Goal: Task Accomplishment & Management: Use online tool/utility

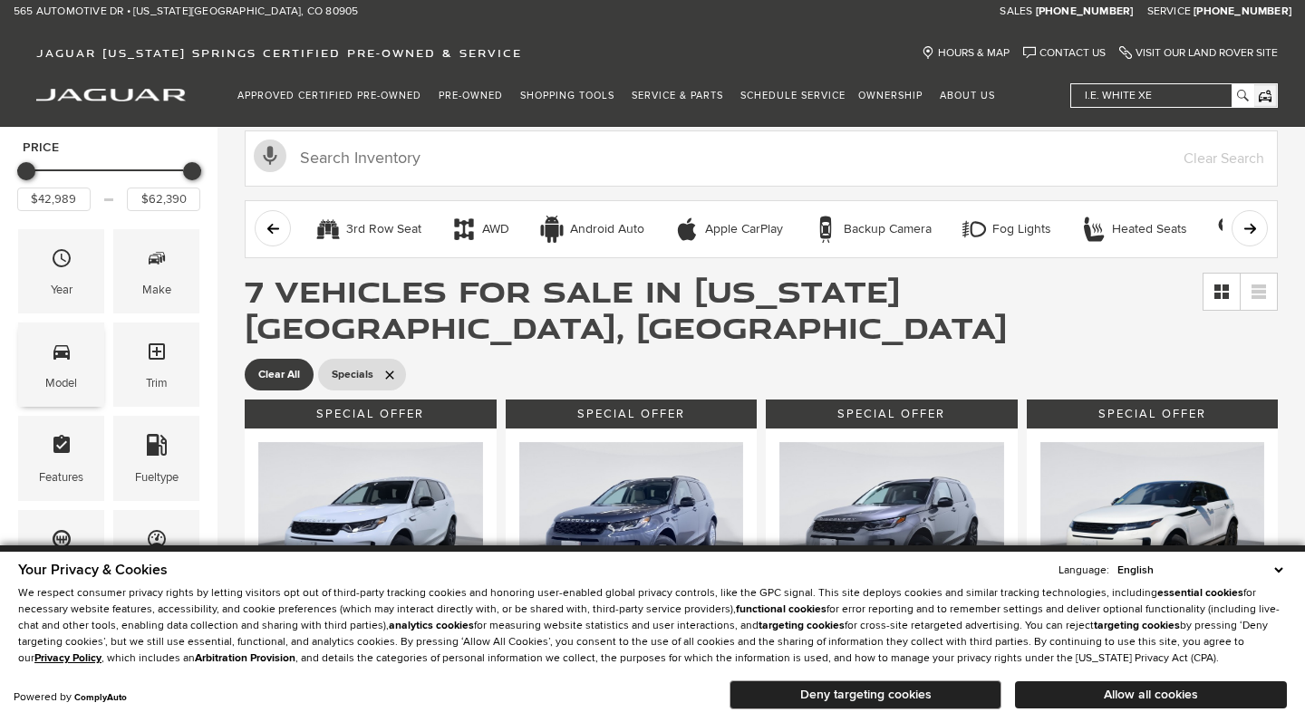
scroll to position [34, 0]
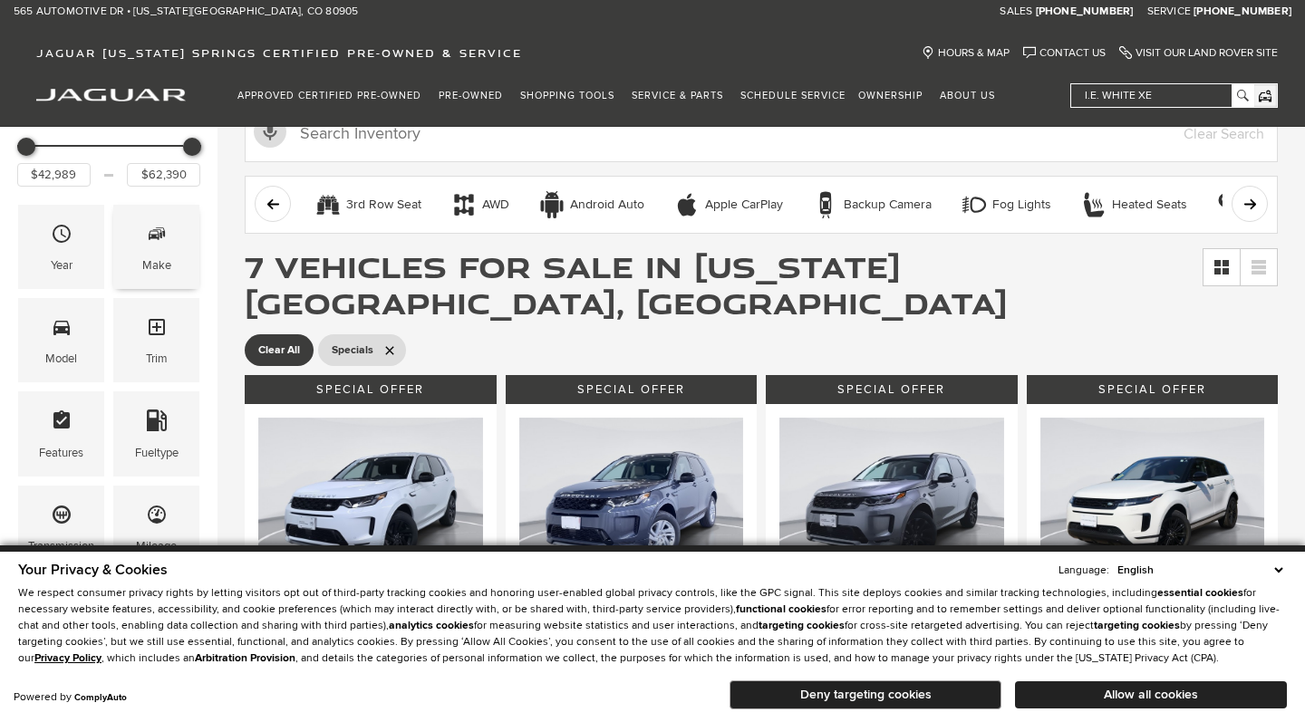
click at [163, 252] on span "Make" at bounding box center [157, 236] width 22 height 37
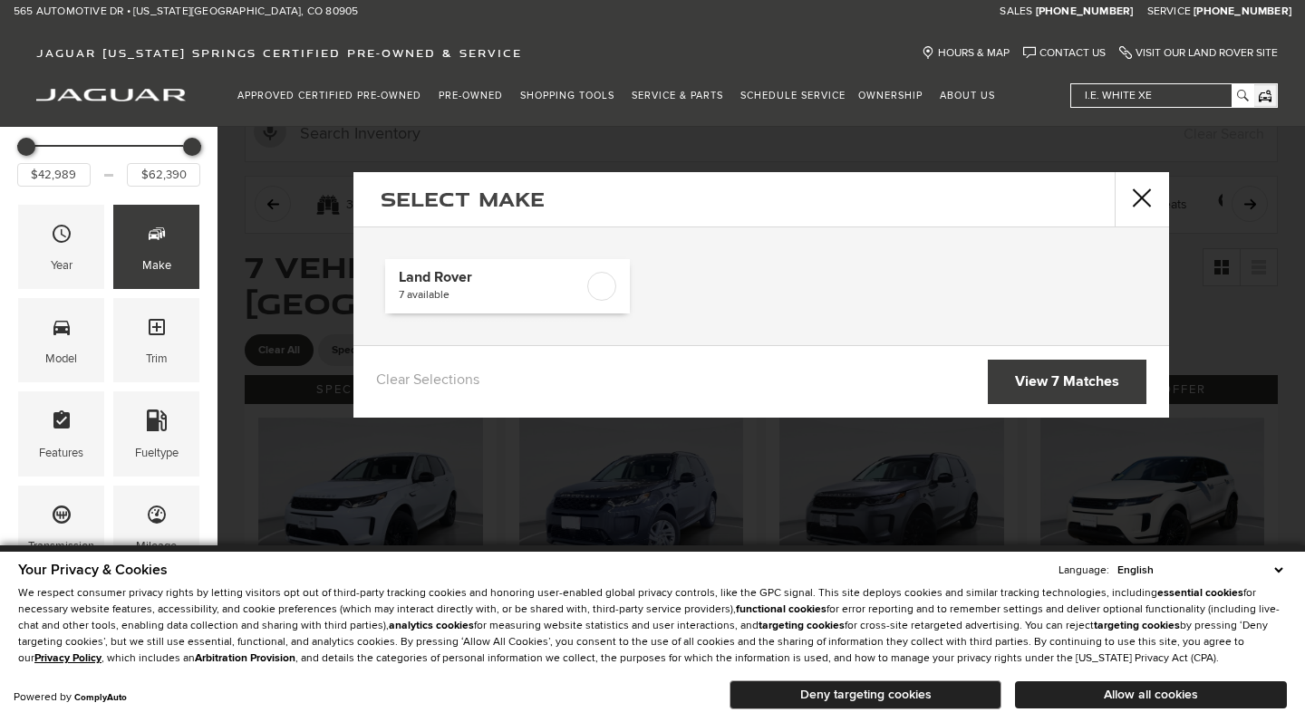
scroll to position [0, 0]
click at [1135, 194] on button "close" at bounding box center [1142, 199] width 54 height 54
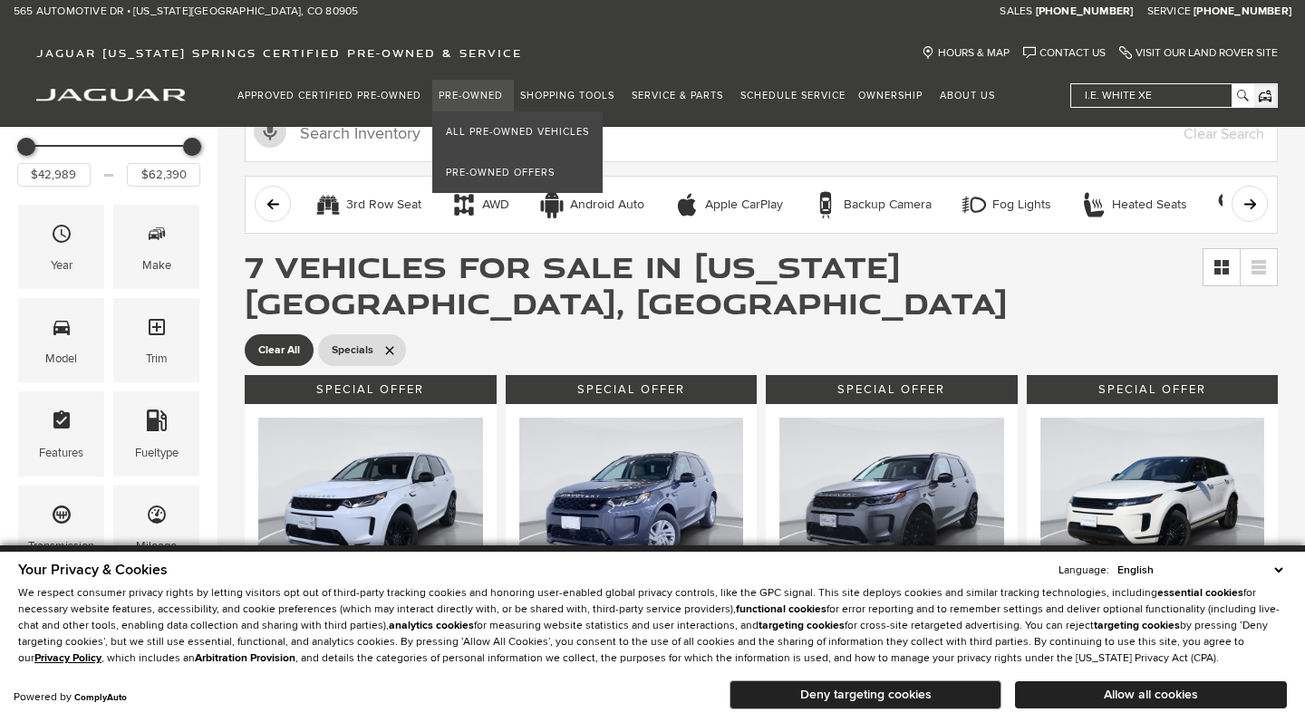
click at [452, 89] on link "Pre-Owned" at bounding box center [473, 96] width 82 height 32
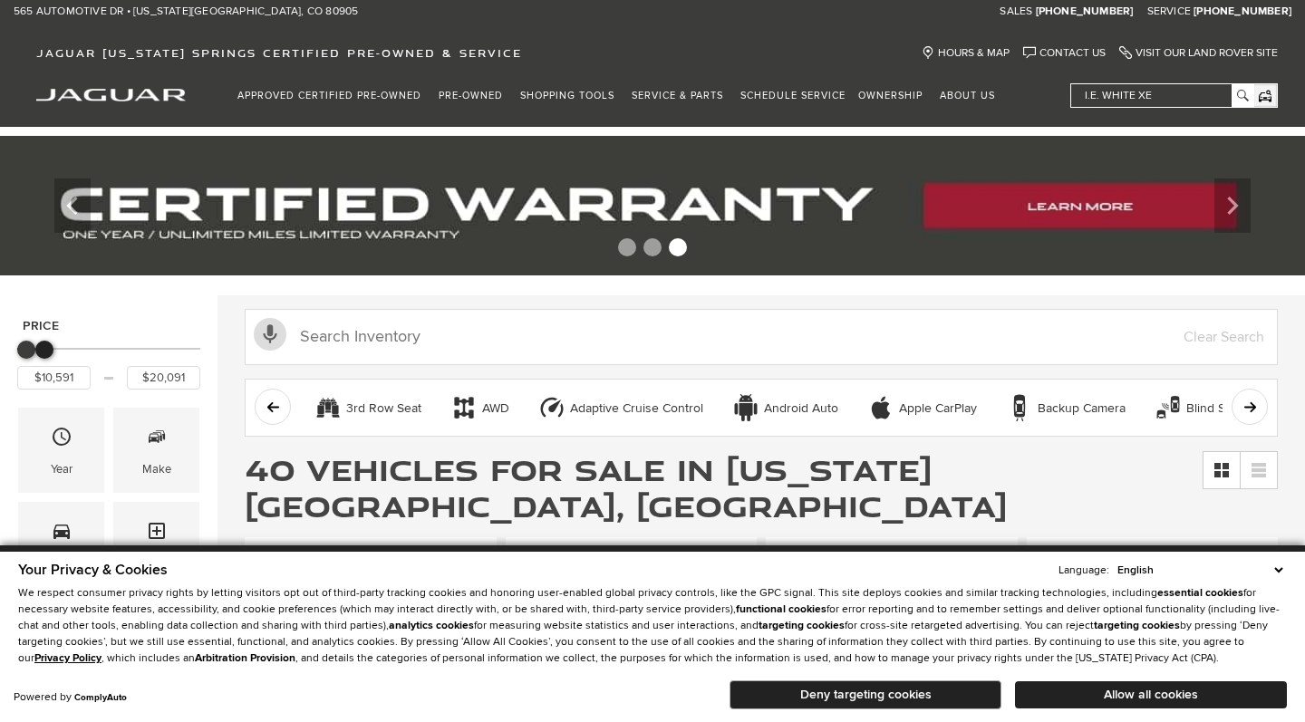
click at [43, 358] on div "Maximum Price" at bounding box center [44, 350] width 18 height 18
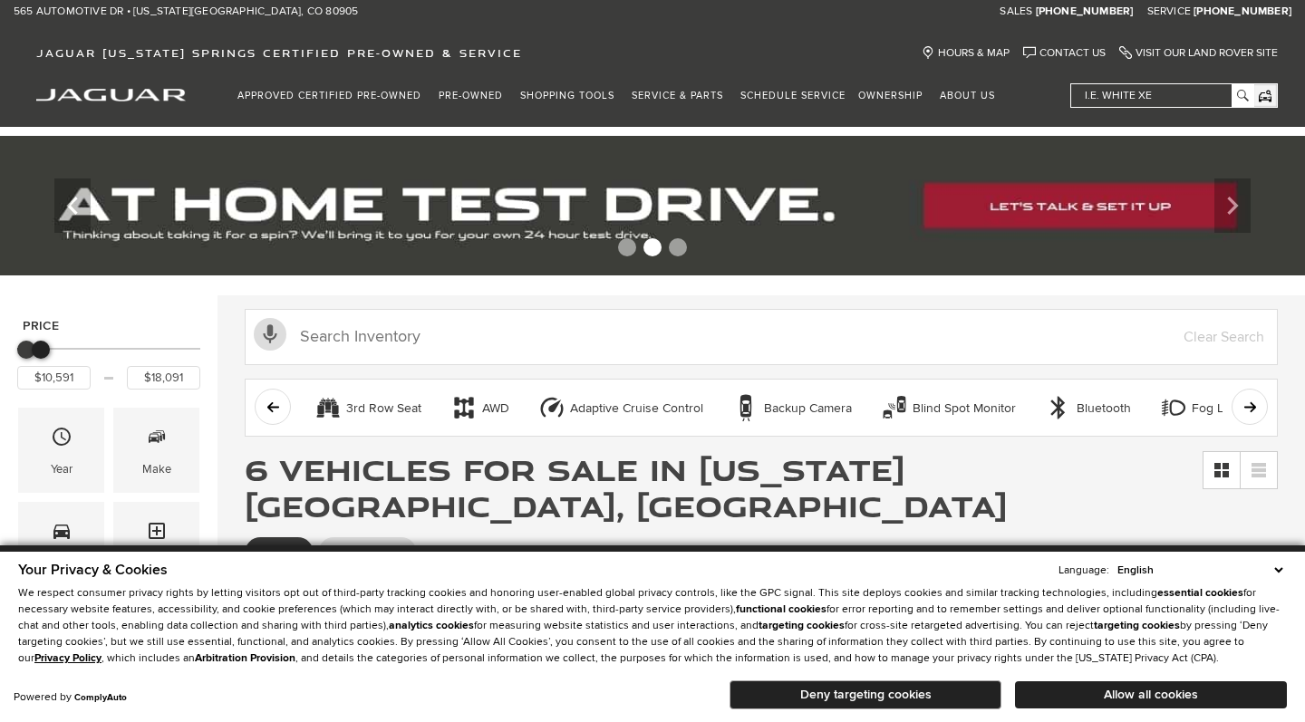
click at [43, 350] on div "Maximum Price" at bounding box center [41, 350] width 18 height 18
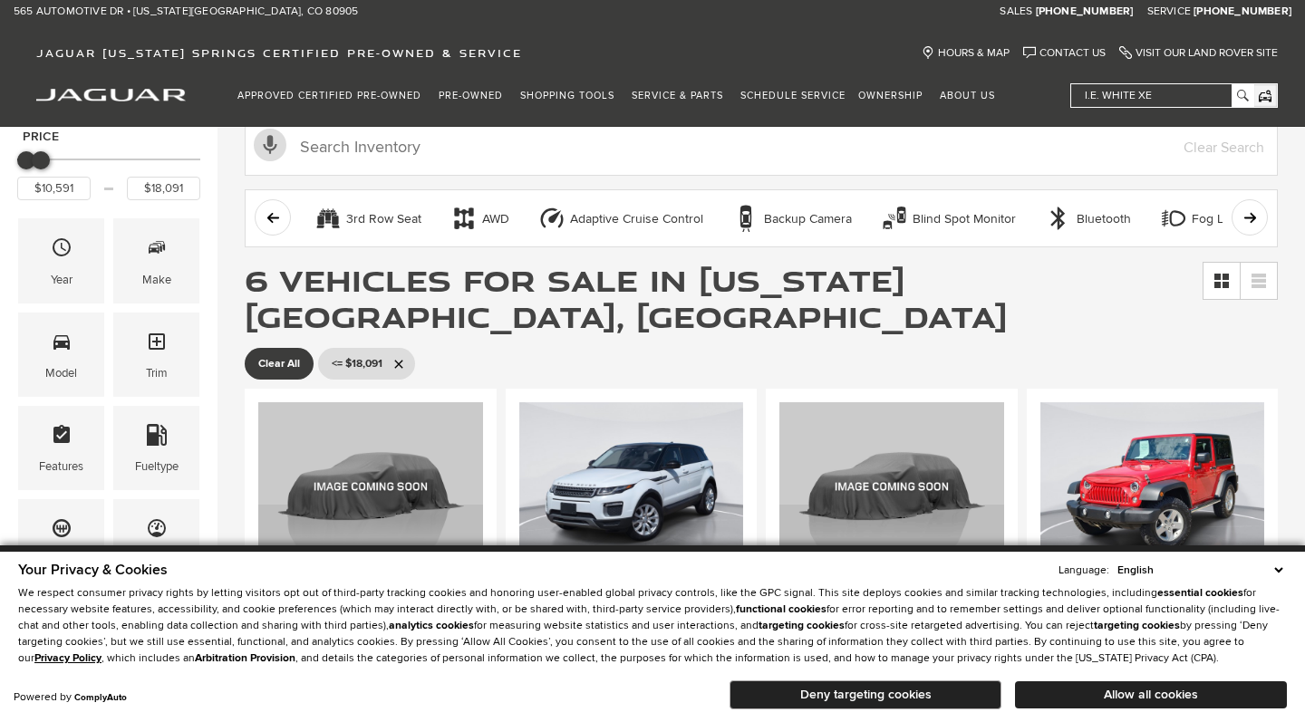
scroll to position [174, 0]
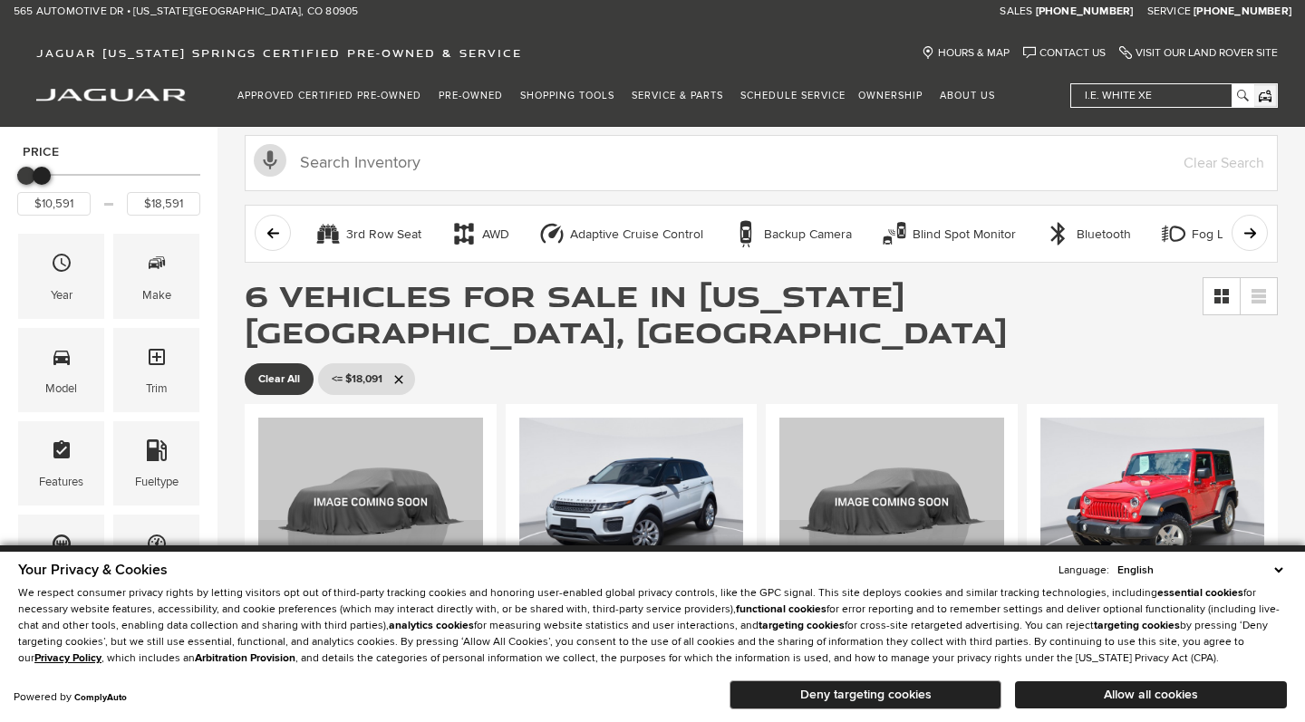
type input "$19,091"
click at [44, 178] on div "Maximum Price" at bounding box center [43, 176] width 18 height 18
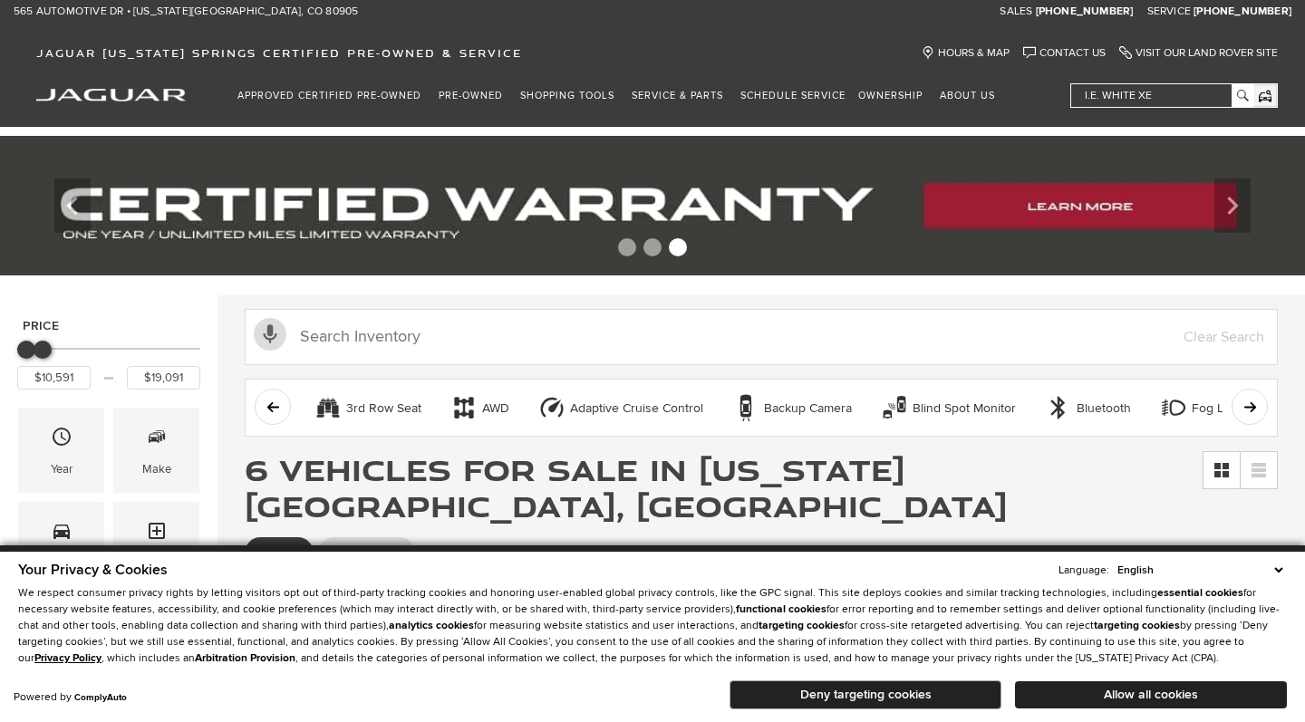
scroll to position [343, 0]
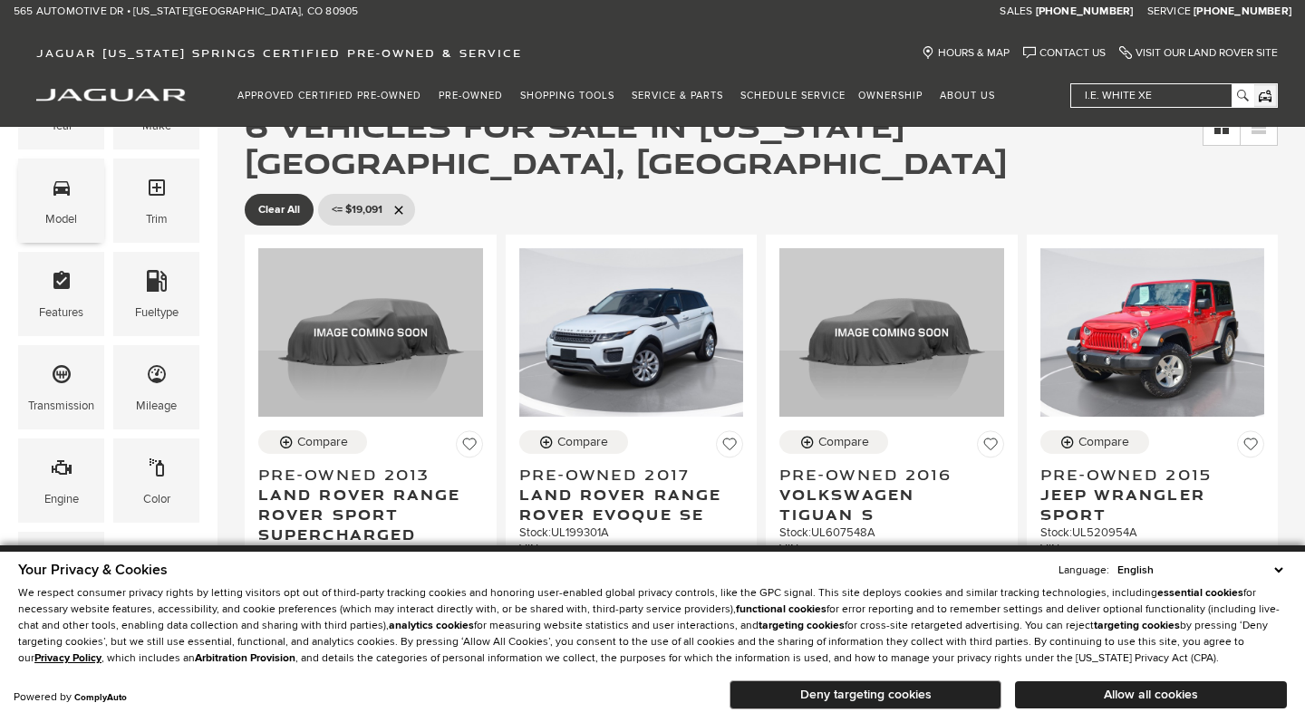
click at [64, 217] on div "Model" at bounding box center [61, 219] width 32 height 20
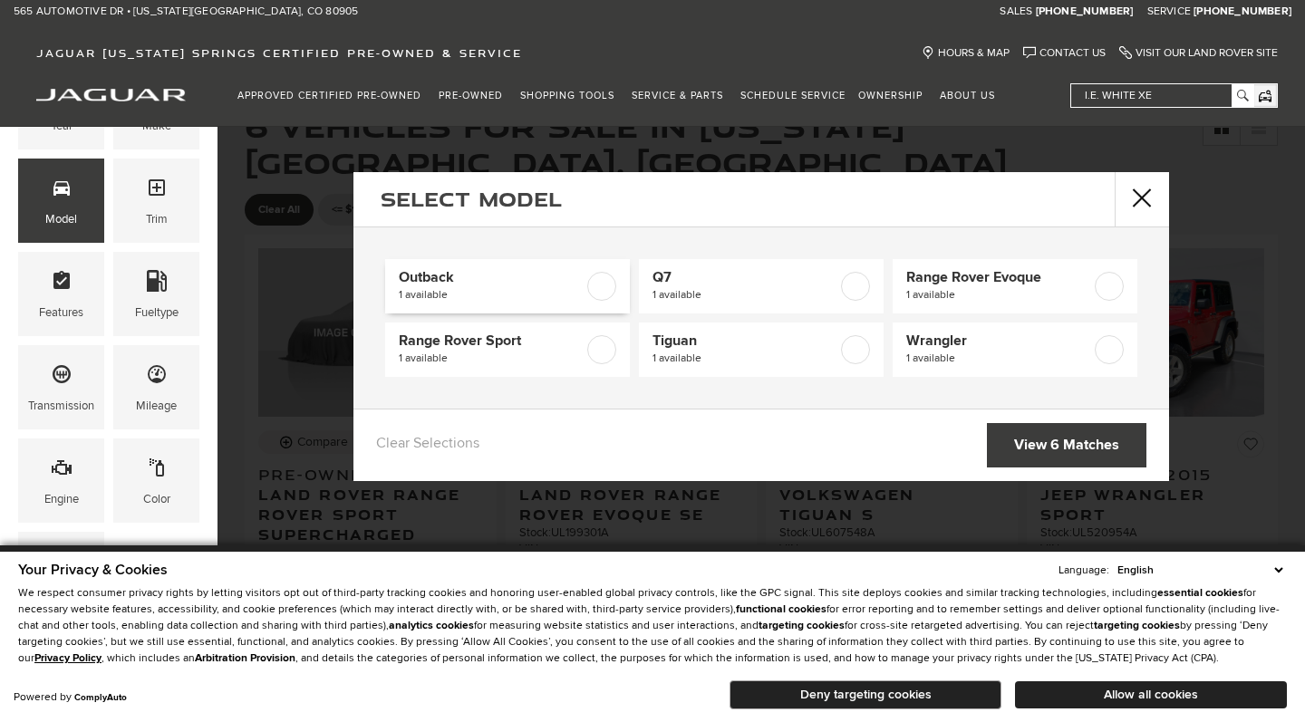
click at [601, 293] on label at bounding box center [601, 286] width 29 height 29
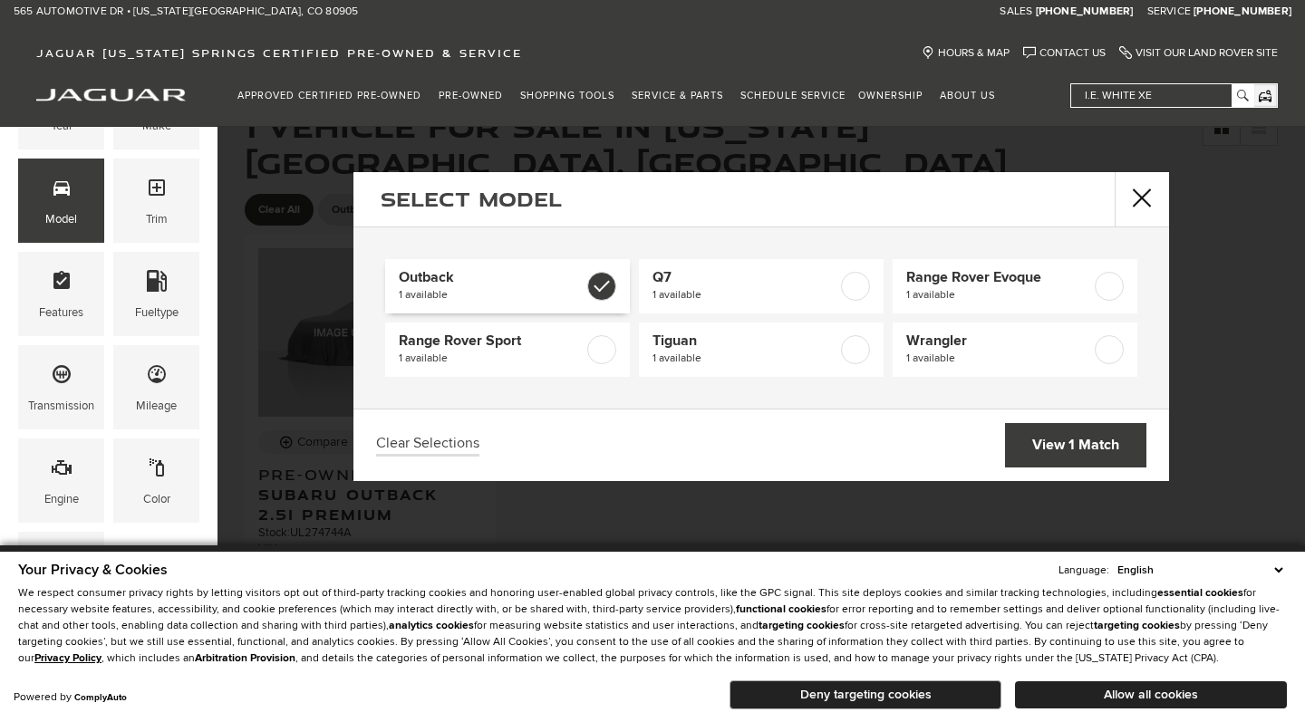
type input "$17,995"
checkbox input "true"
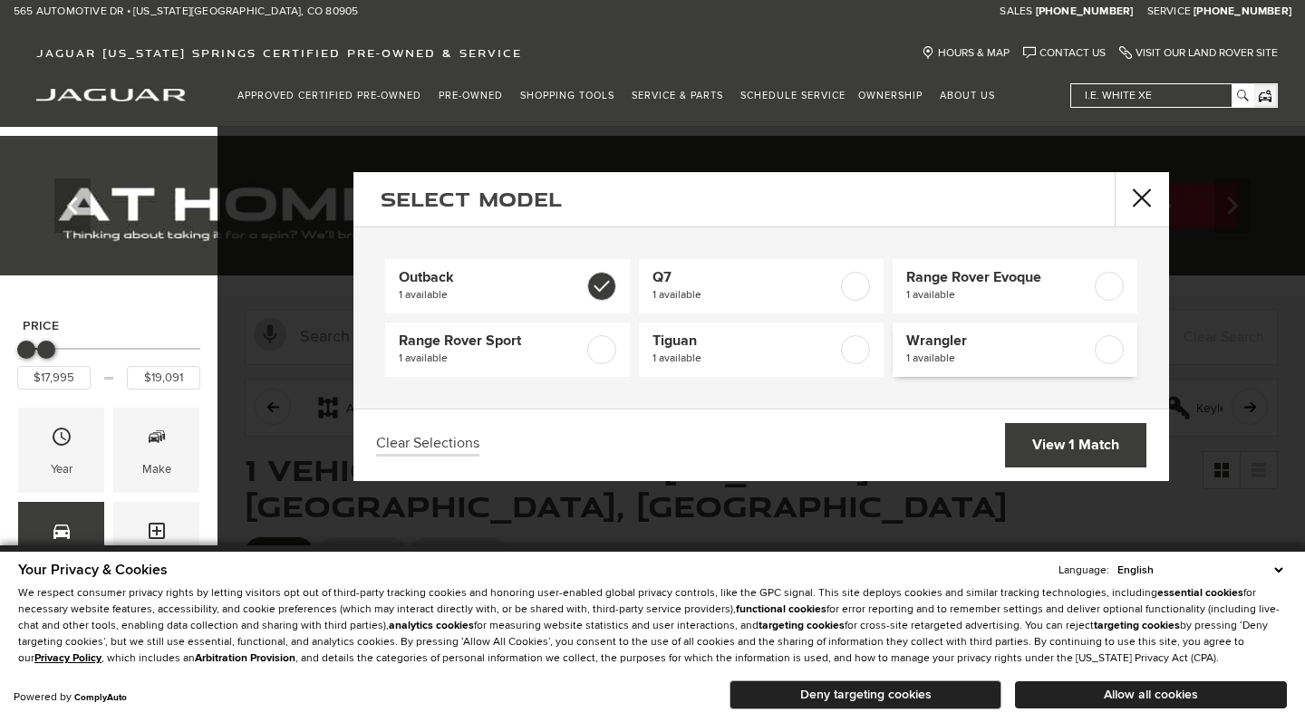
click at [1112, 349] on label at bounding box center [1109, 349] width 29 height 29
type input "$13,624"
checkbox input "true"
click at [1059, 456] on link "View 2 Matches" at bounding box center [1066, 445] width 159 height 44
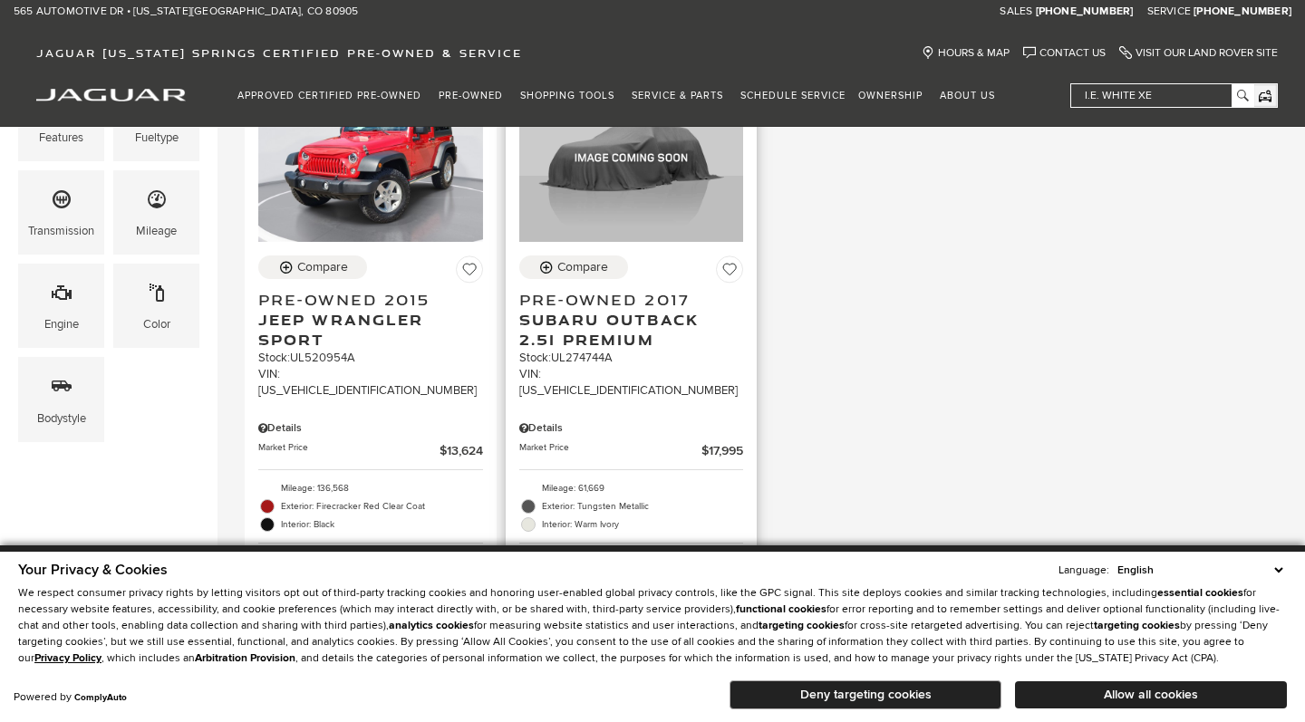
scroll to position [360, 0]
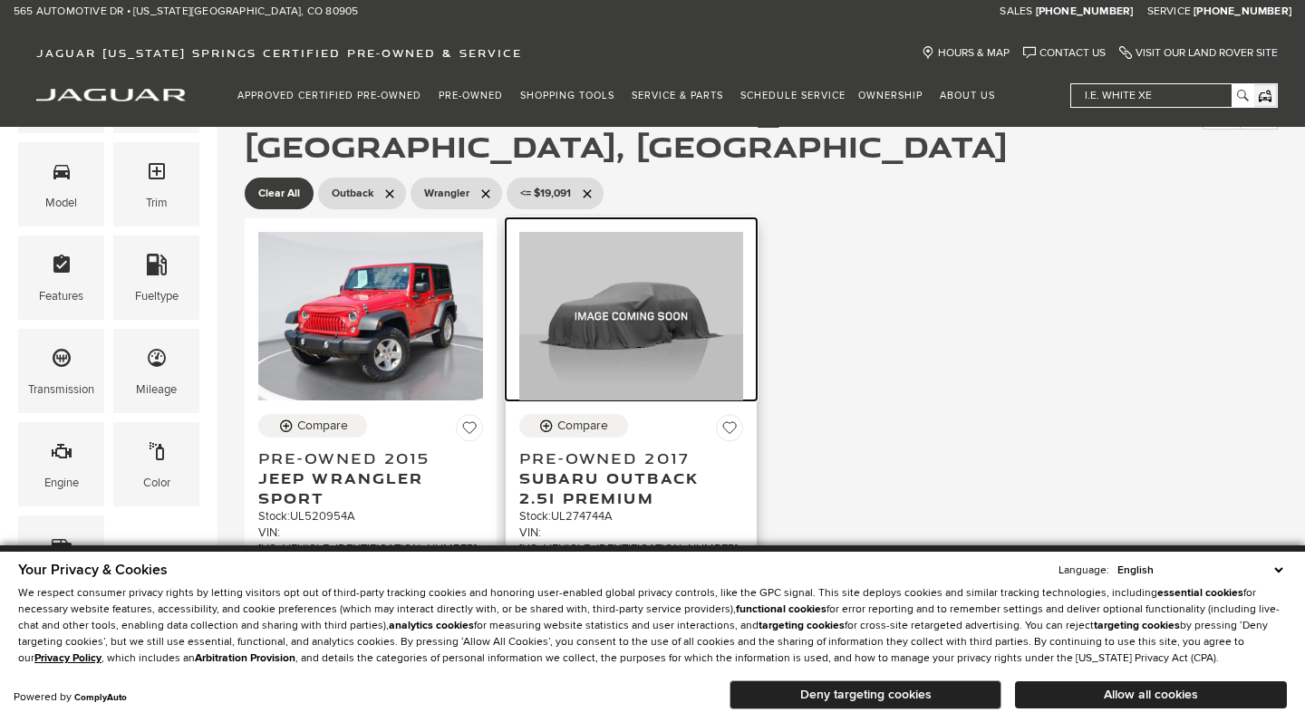
click at [596, 305] on img at bounding box center [631, 316] width 225 height 169
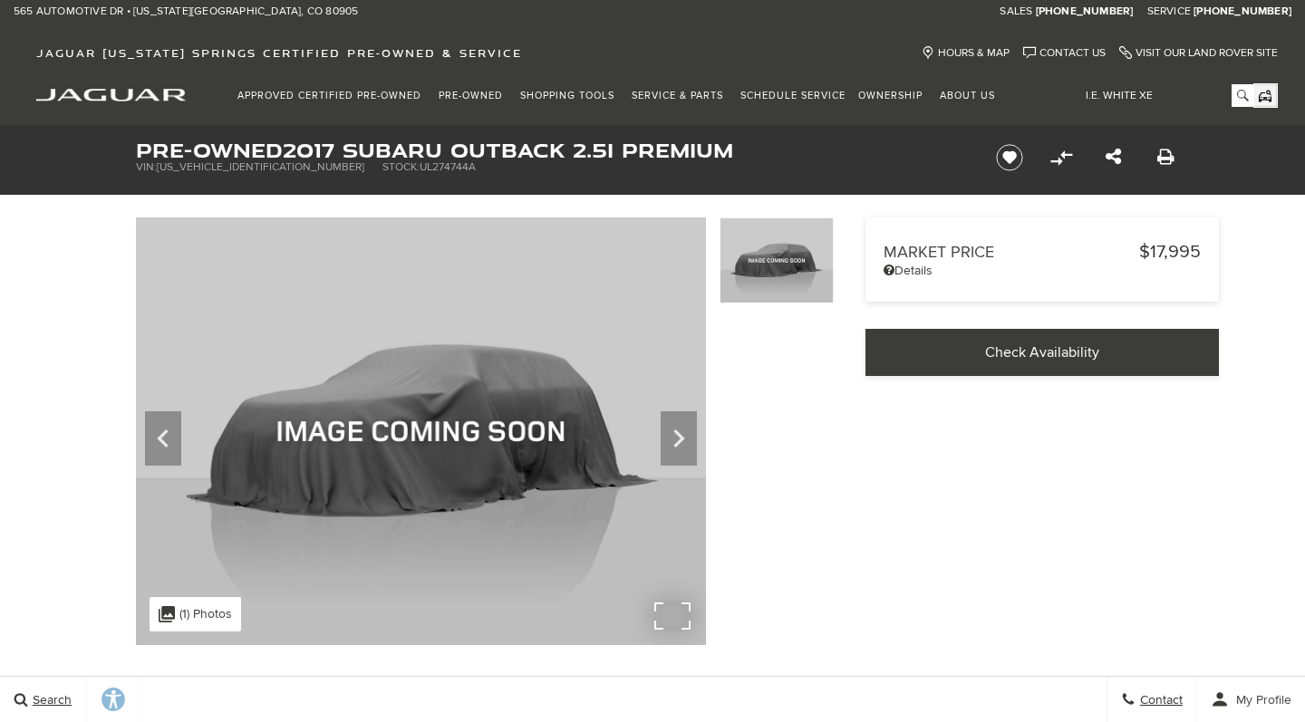
click at [399, 385] on img at bounding box center [421, 431] width 570 height 428
click at [169, 454] on icon at bounding box center [163, 438] width 36 height 36
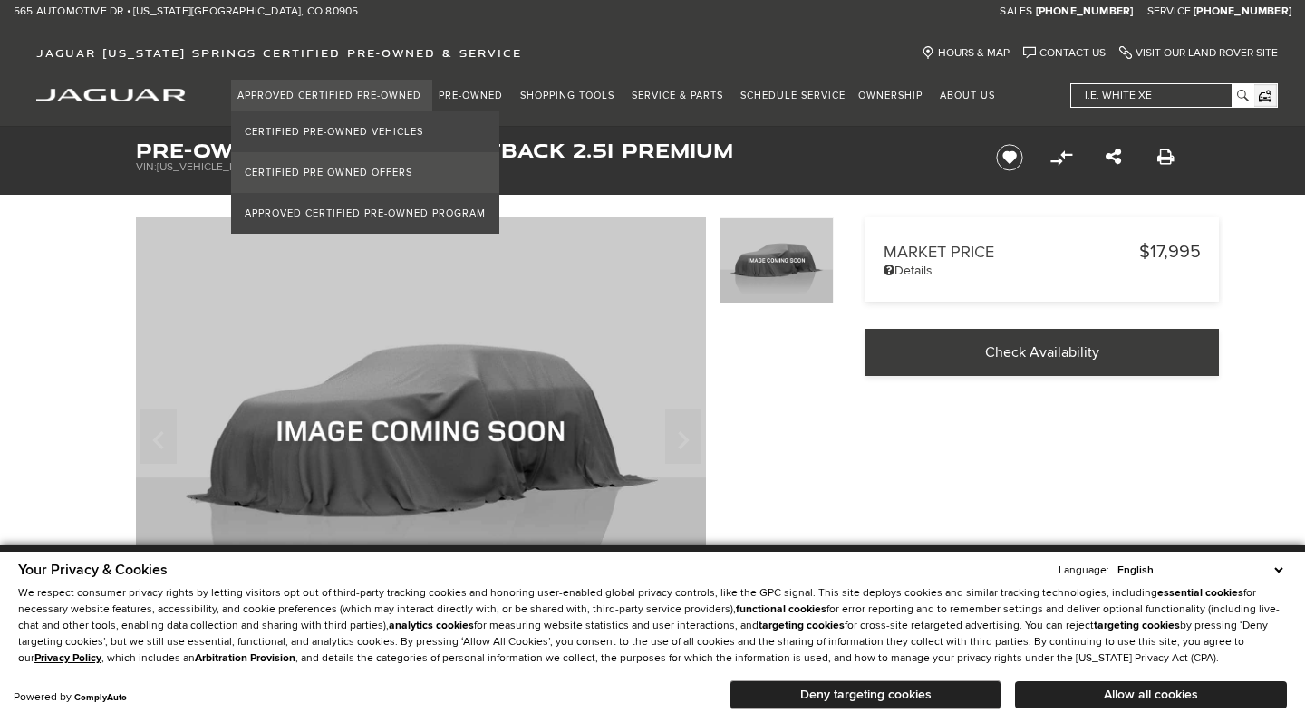
click at [312, 175] on link "Certified Pre Owned Offers" at bounding box center [365, 172] width 268 height 41
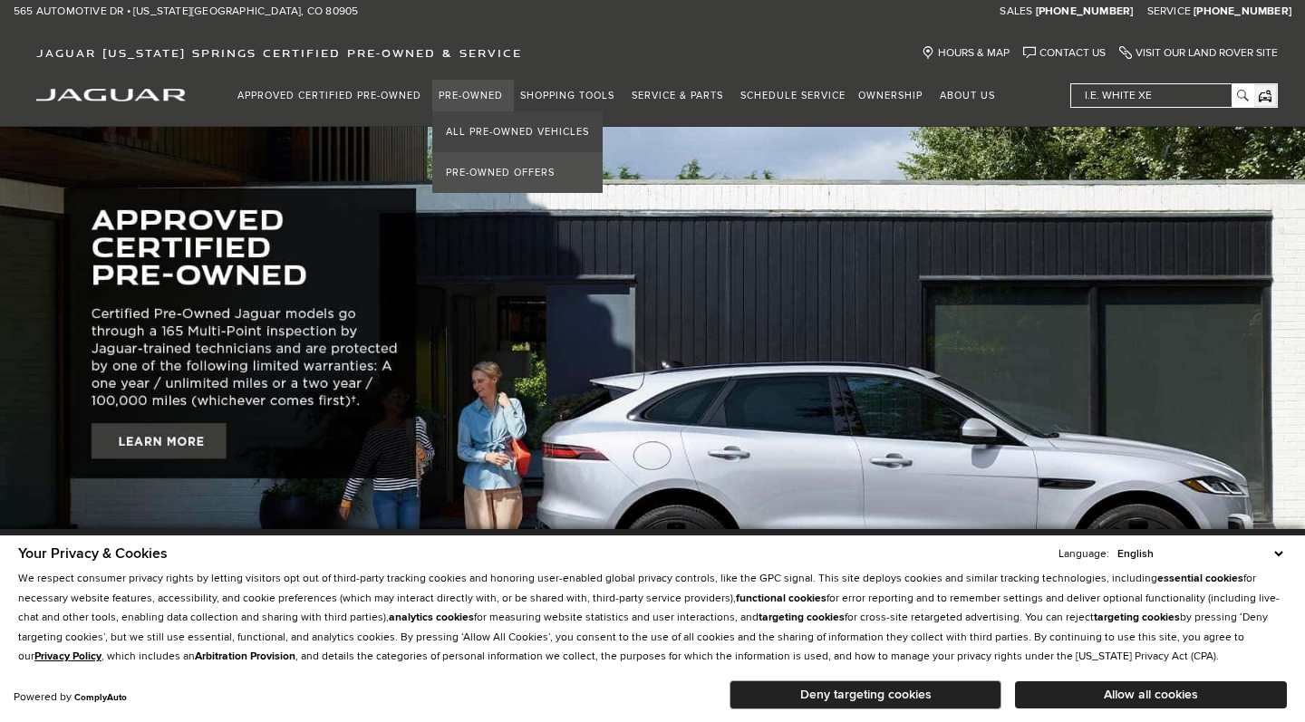
click at [487, 173] on link "Pre-Owned Offers" at bounding box center [517, 172] width 170 height 41
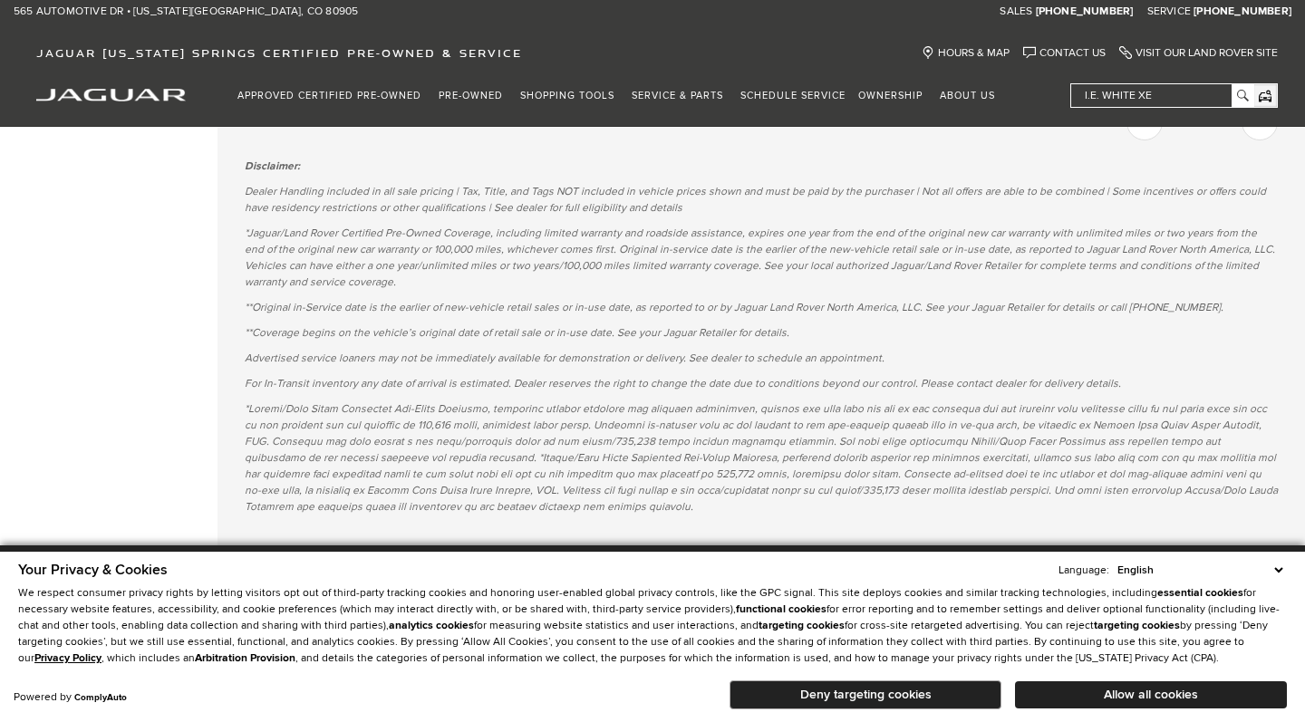
scroll to position [1790, 0]
click at [1168, 695] on button "Allow all cookies" at bounding box center [1151, 694] width 272 height 27
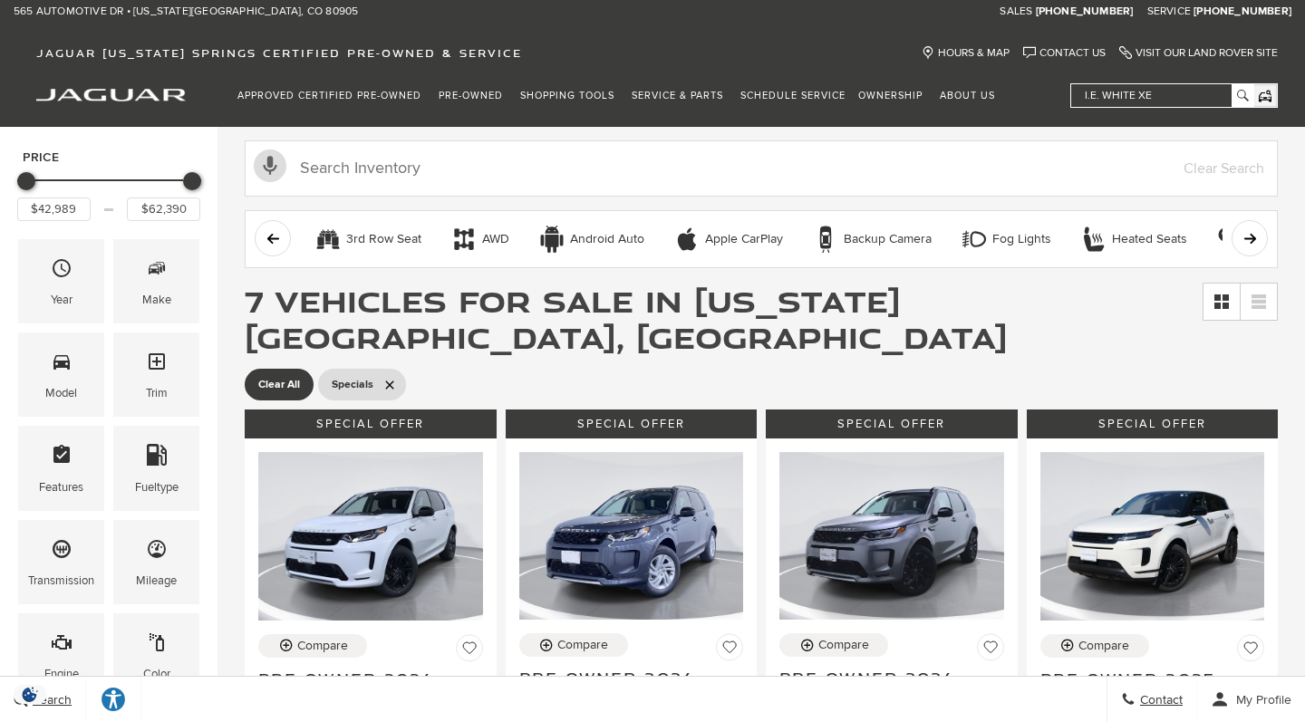
scroll to position [0, 0]
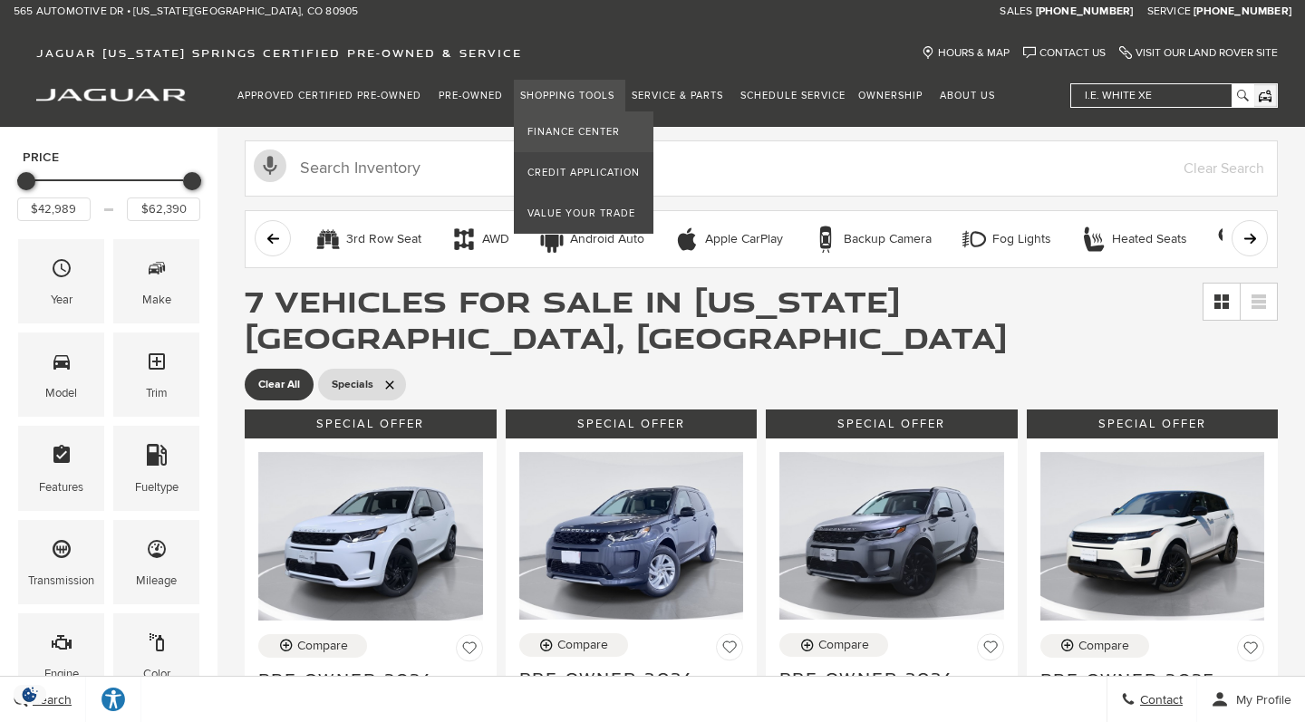
click at [574, 130] on link "Finance Center" at bounding box center [584, 131] width 140 height 41
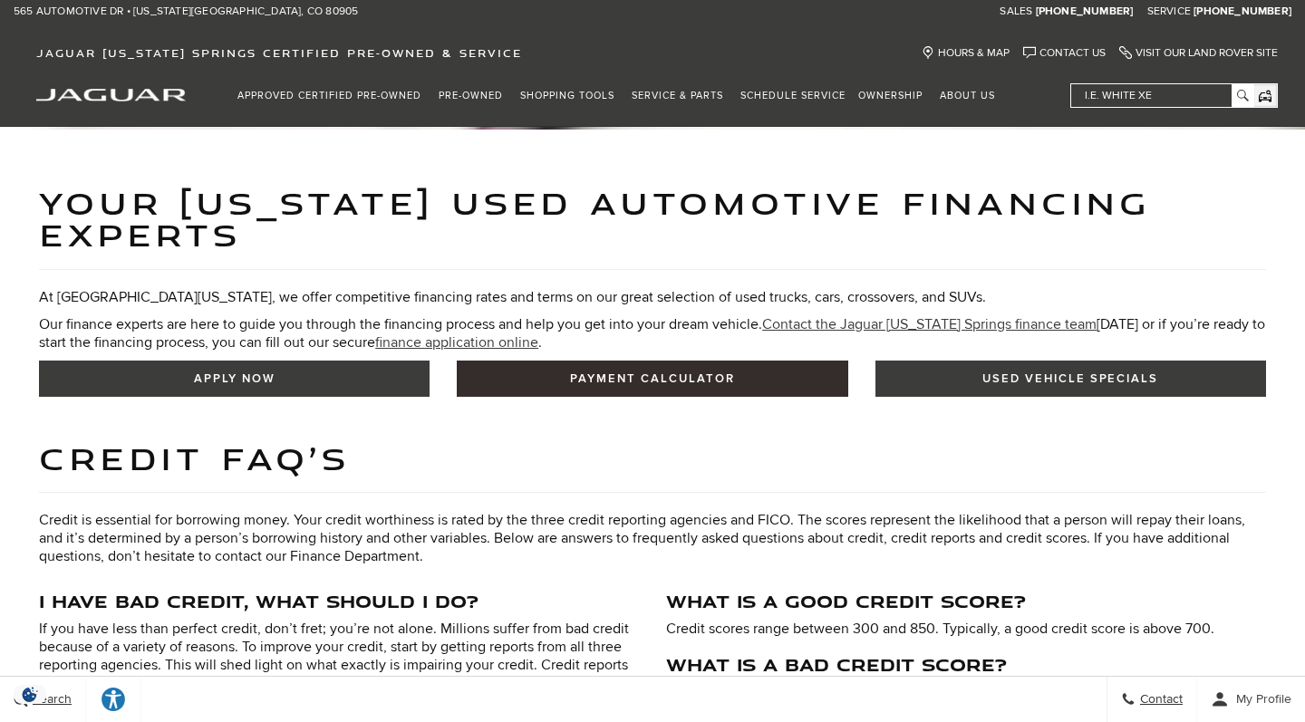
scroll to position [520, 0]
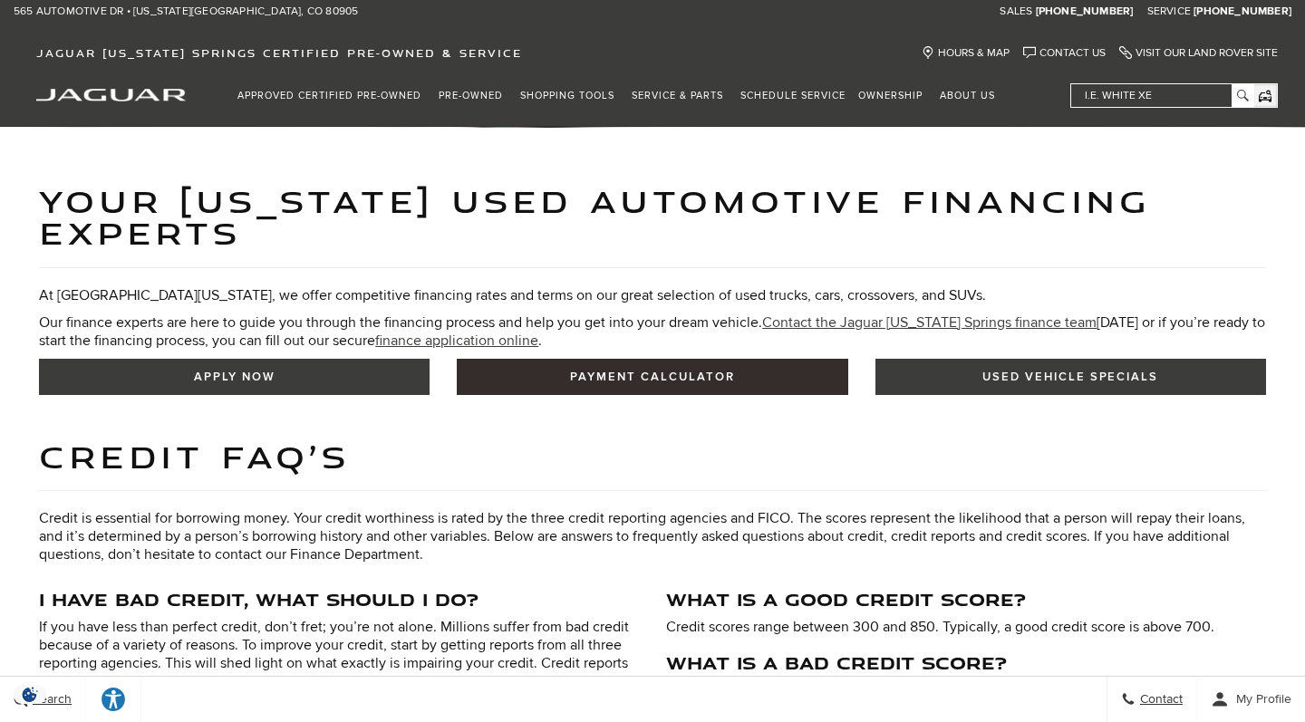
click at [739, 372] on link "Payment Calculator" at bounding box center [652, 377] width 391 height 36
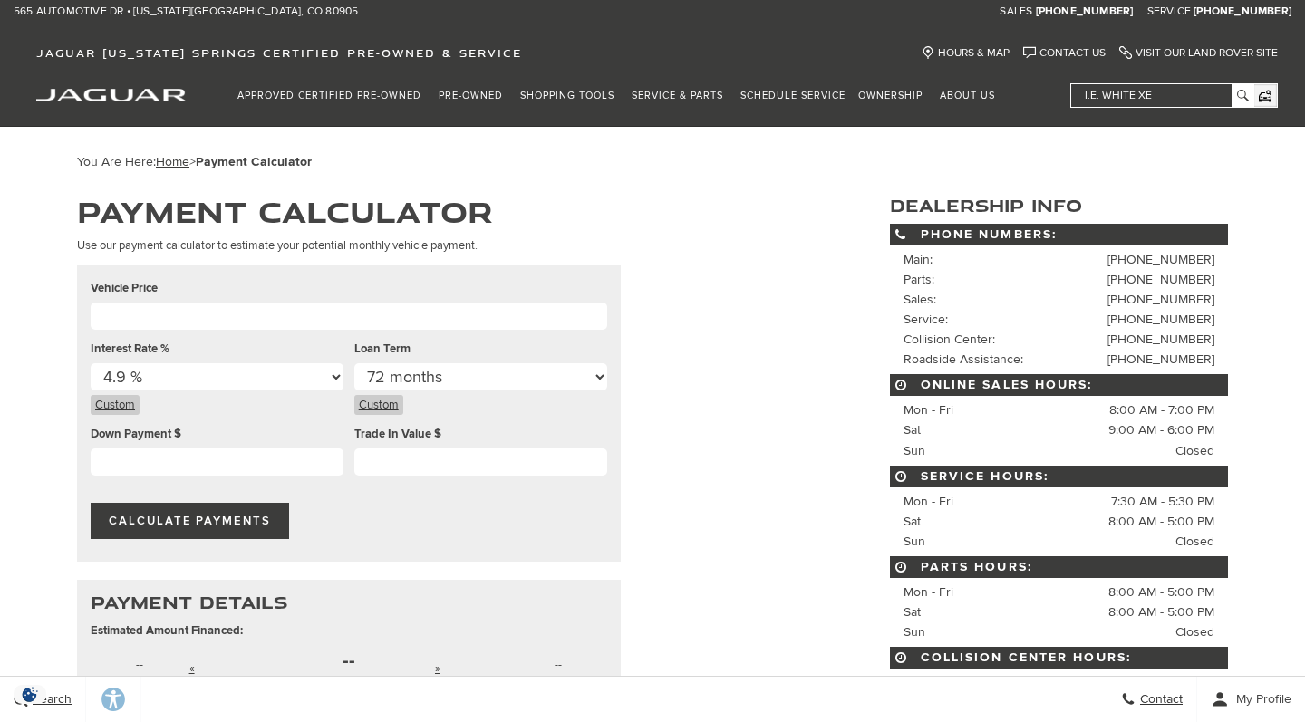
select select "4.9"
select select "72"
click at [283, 324] on input "Vehicle Price" at bounding box center [349, 316] width 517 height 27
type input "17995"
select select "7.0"
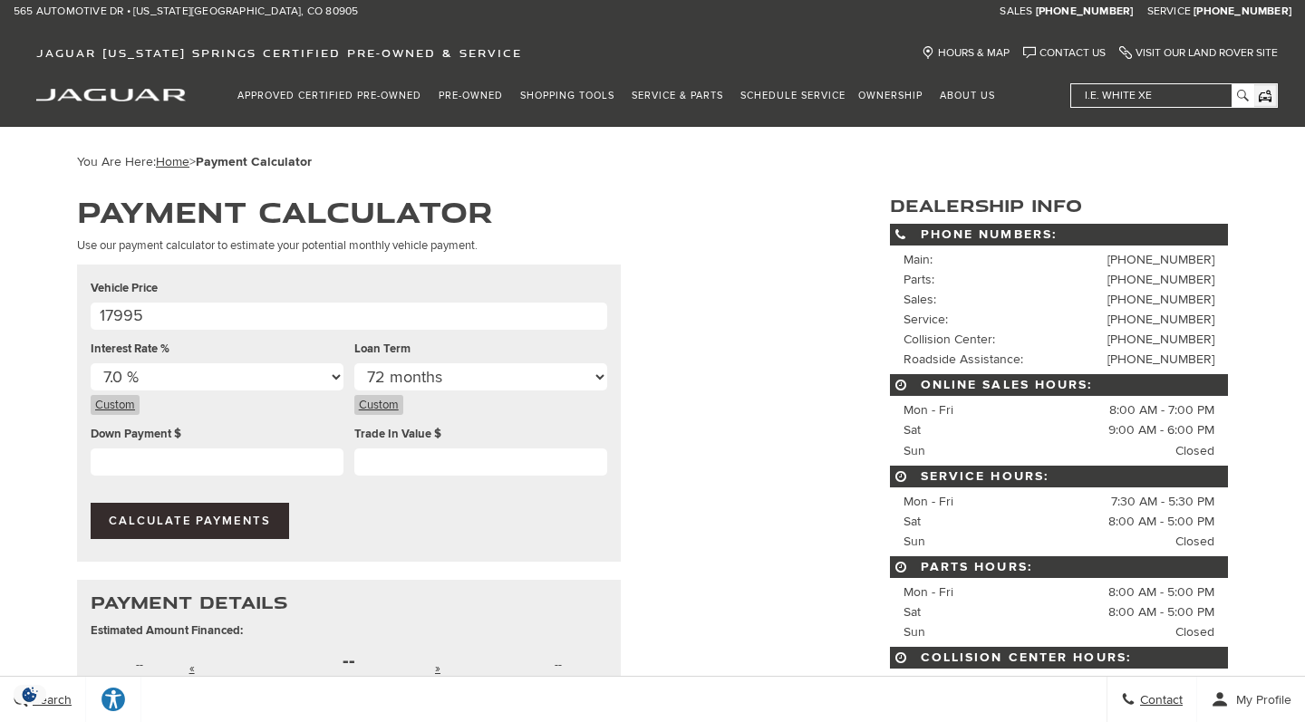
click at [221, 515] on span "Calculate Payments" at bounding box center [190, 521] width 162 height 14
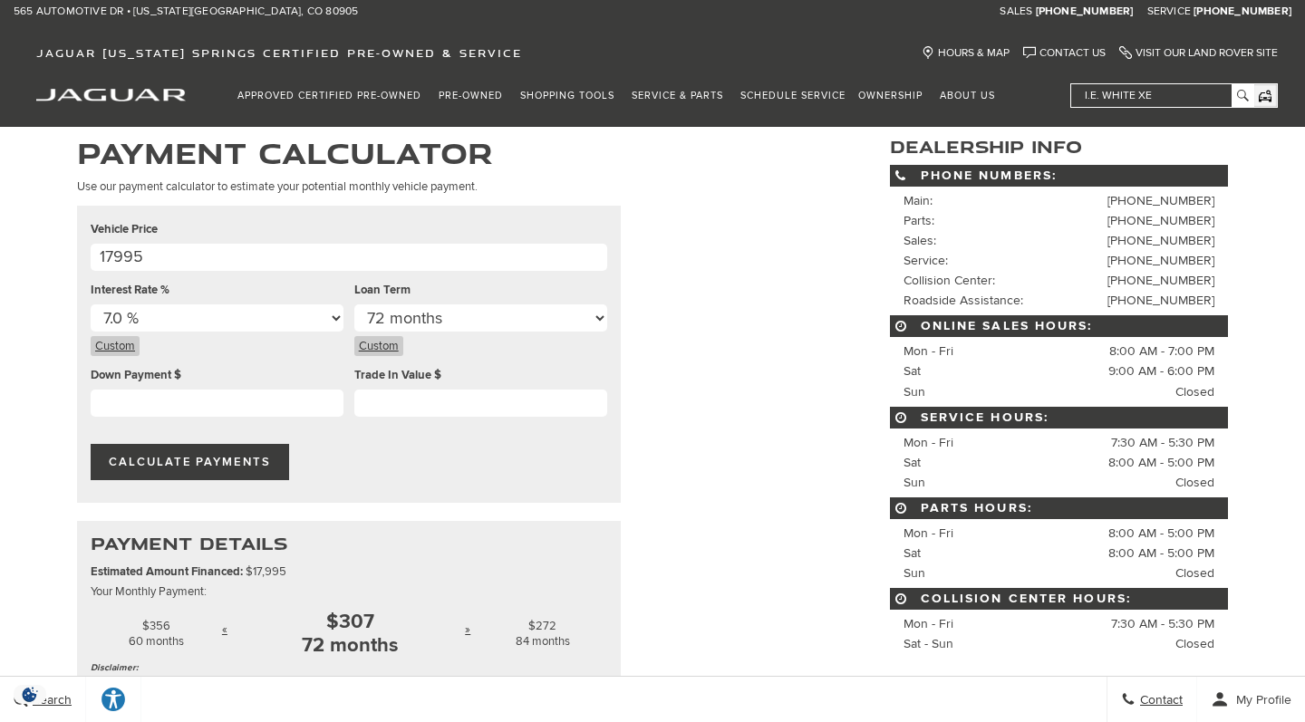
scroll to position [54, 0]
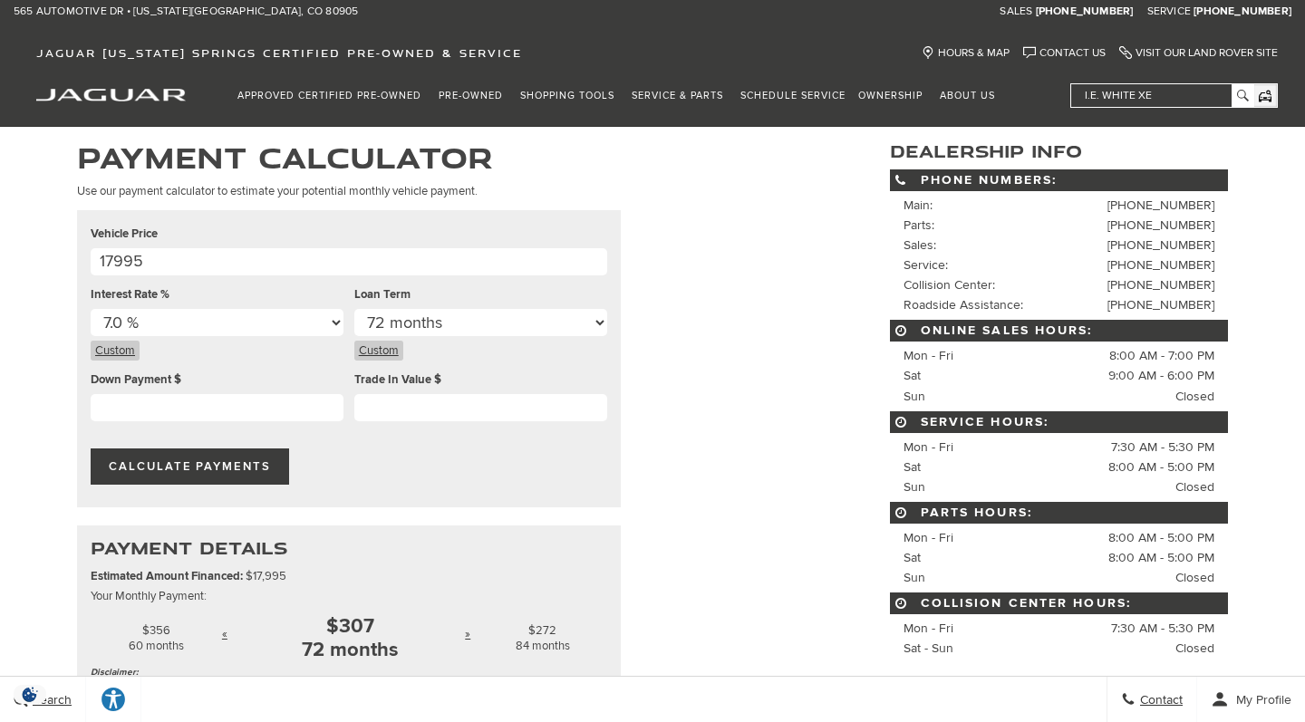
click at [206, 398] on input "Down Payment $" at bounding box center [217, 407] width 253 height 27
click at [228, 472] on button "Calculate Payments" at bounding box center [190, 467] width 198 height 36
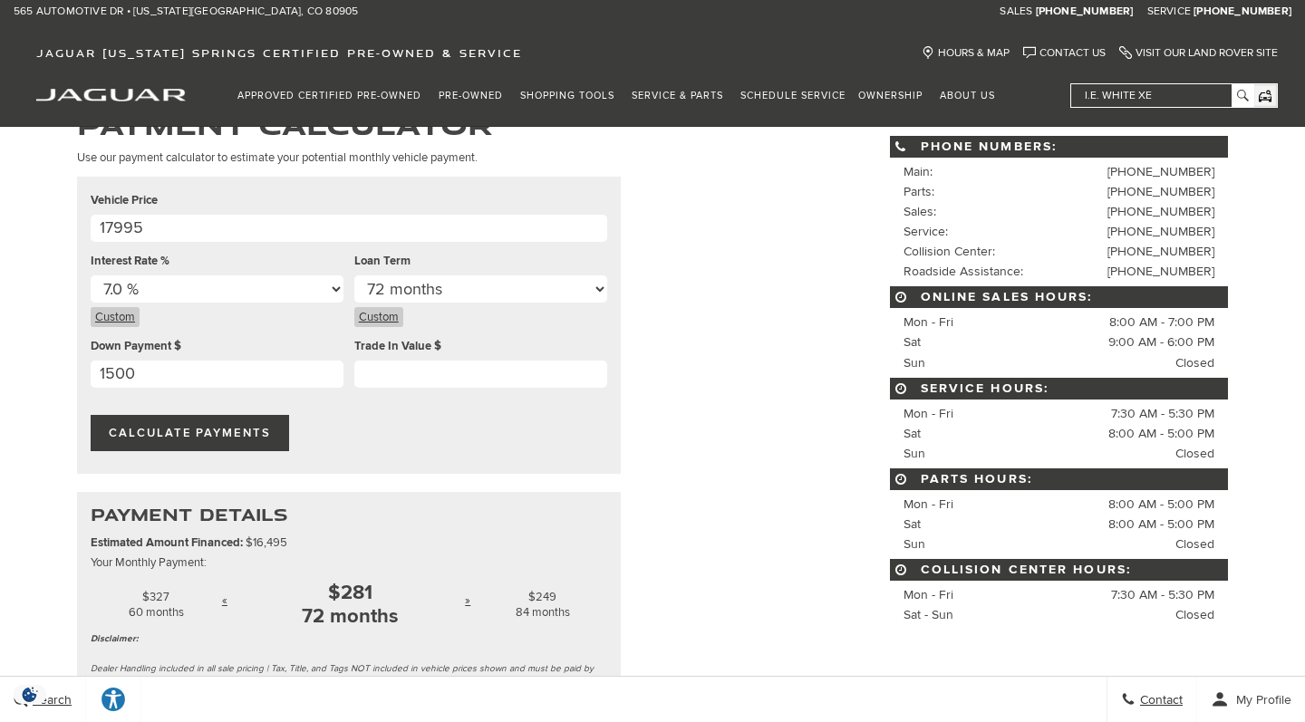
scroll to position [85, 0]
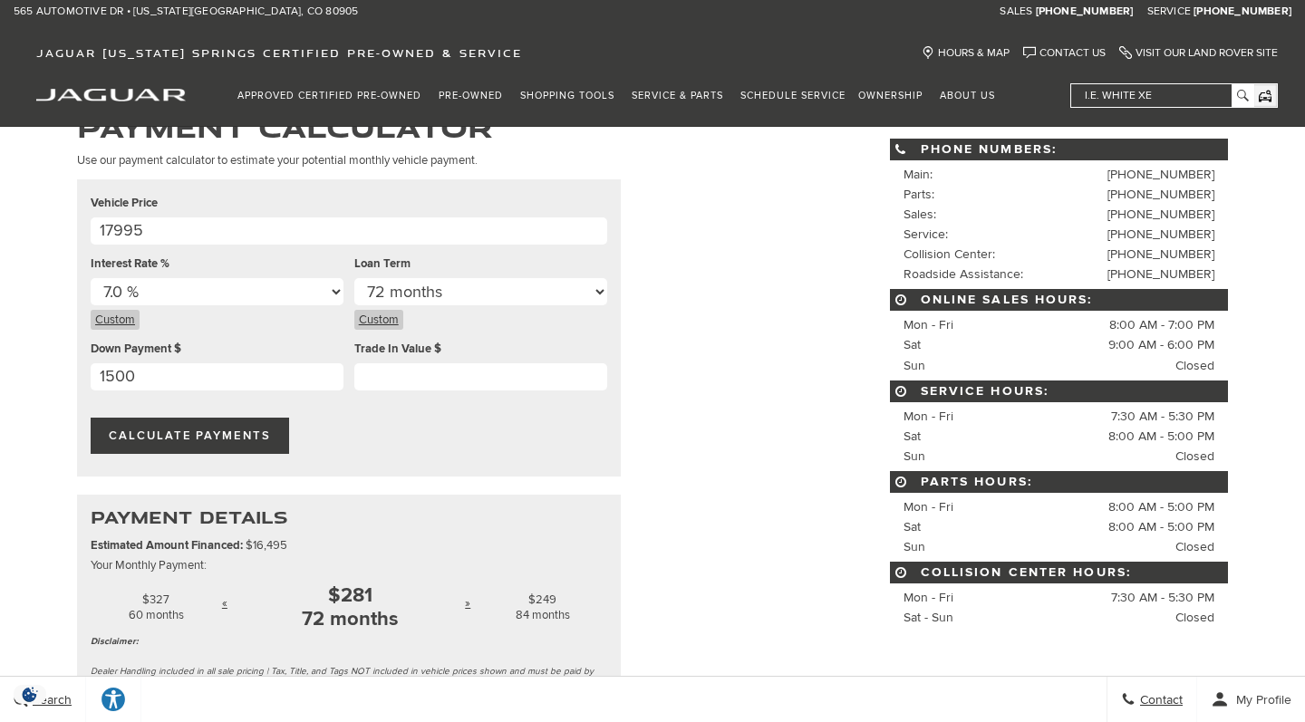
click at [146, 382] on input "1500" at bounding box center [217, 376] width 253 height 27
type input "1"
type input "2000"
click at [123, 420] on button "Calculate Payments" at bounding box center [190, 436] width 198 height 36
click at [305, 283] on select "% 0.0 % 0.1 % 0.2 % 0.3 % 0.4 % 0.5 % 0.6 % 0.7 % 0.8 % 0.9 % 1.0 % 1.1 % 1.2 %…" at bounding box center [217, 291] width 253 height 27
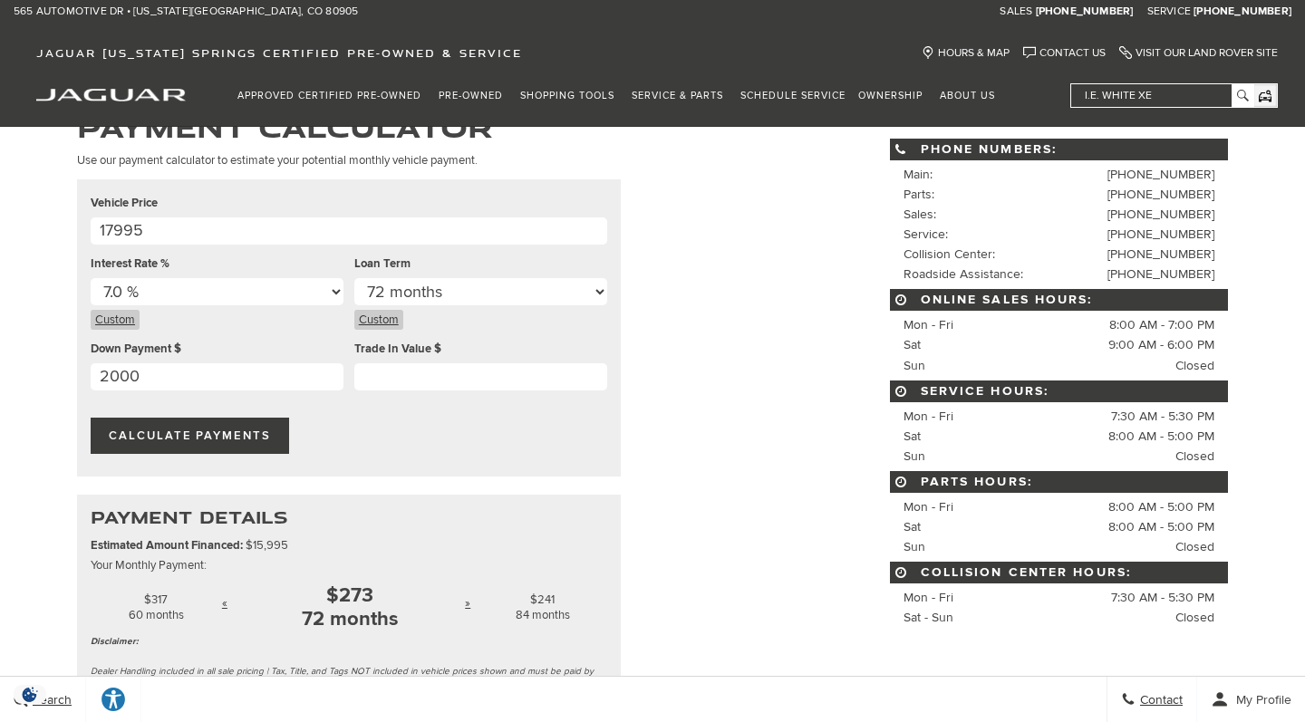
select select "4.7"
click at [219, 435] on span "Calculate Payments" at bounding box center [190, 436] width 162 height 14
click at [343, 608] on div "72 months" at bounding box center [350, 620] width 230 height 24
click at [228, 595] on td "« Decrease Months" at bounding box center [228, 603] width 13 height 56
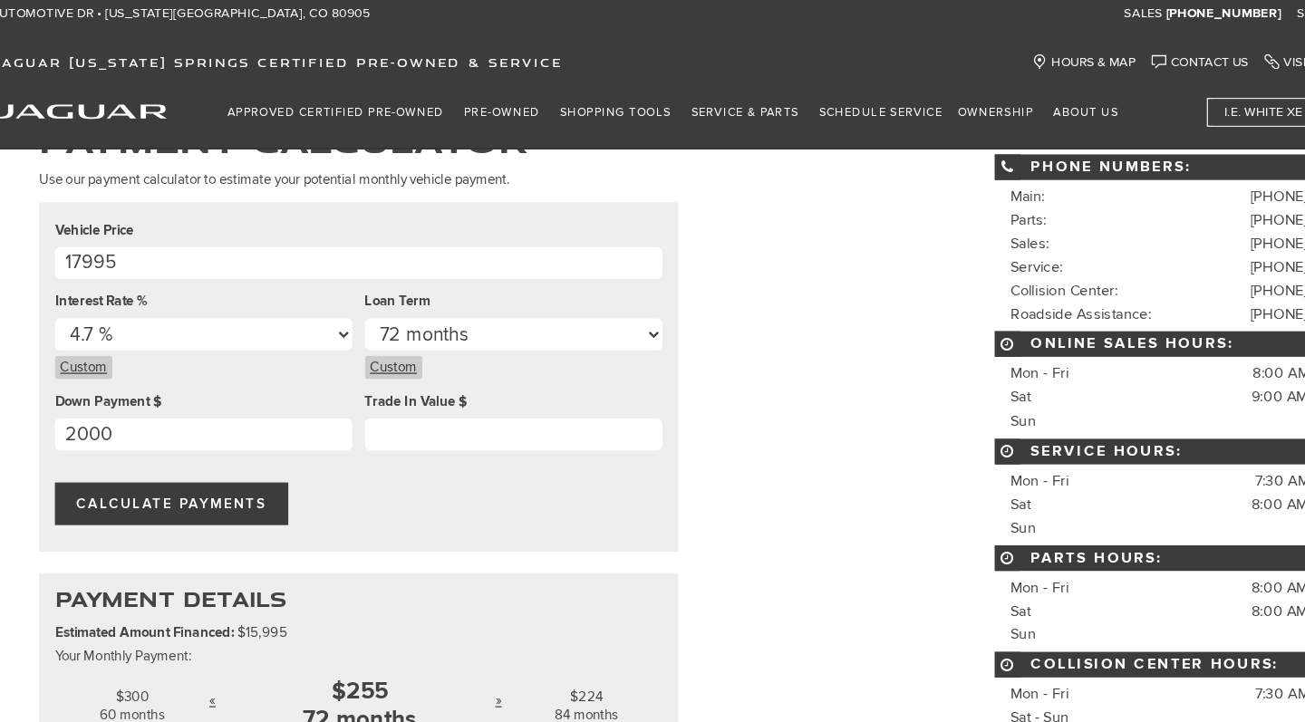
scroll to position [79, 0]
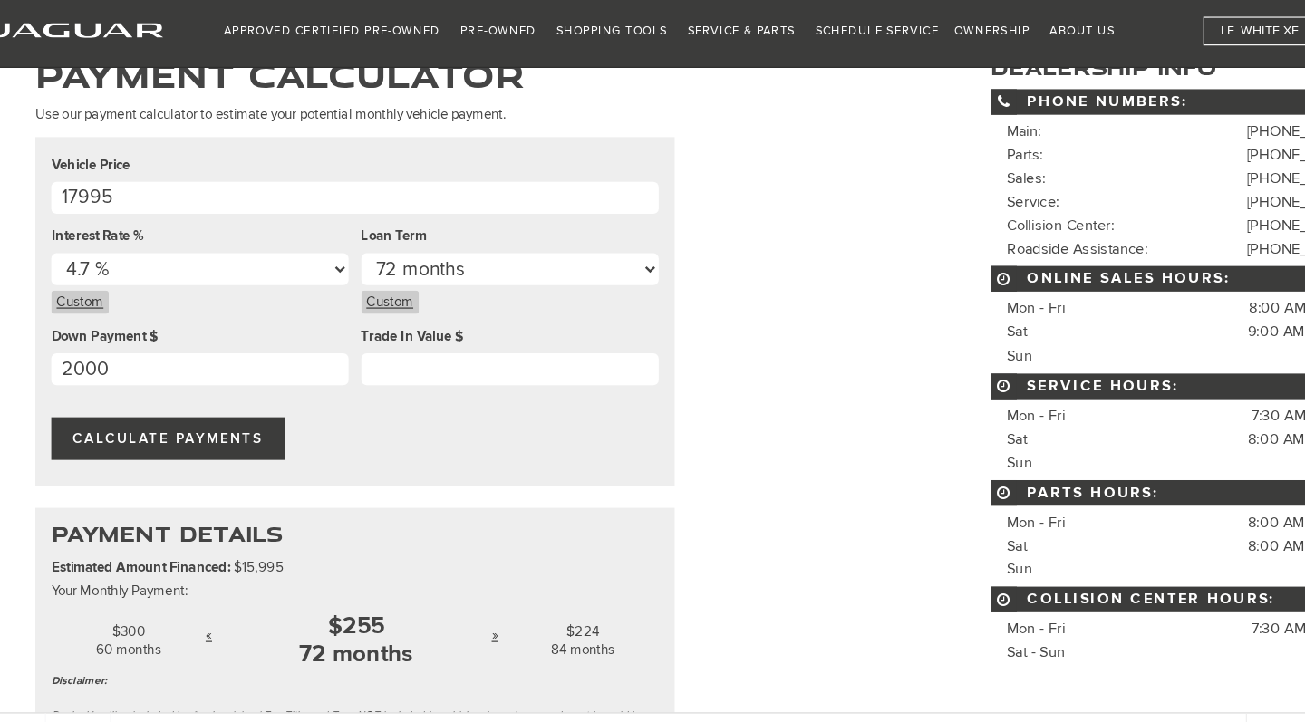
click at [250, 370] on input "2000" at bounding box center [217, 383] width 253 height 27
type input "2"
click at [177, 435] on span "Calculate Payments" at bounding box center [190, 442] width 162 height 14
click at [91, 370] on input "Down Payment $" at bounding box center [217, 383] width 253 height 27
click at [132, 435] on span "Calculate Payments" at bounding box center [190, 442] width 162 height 14
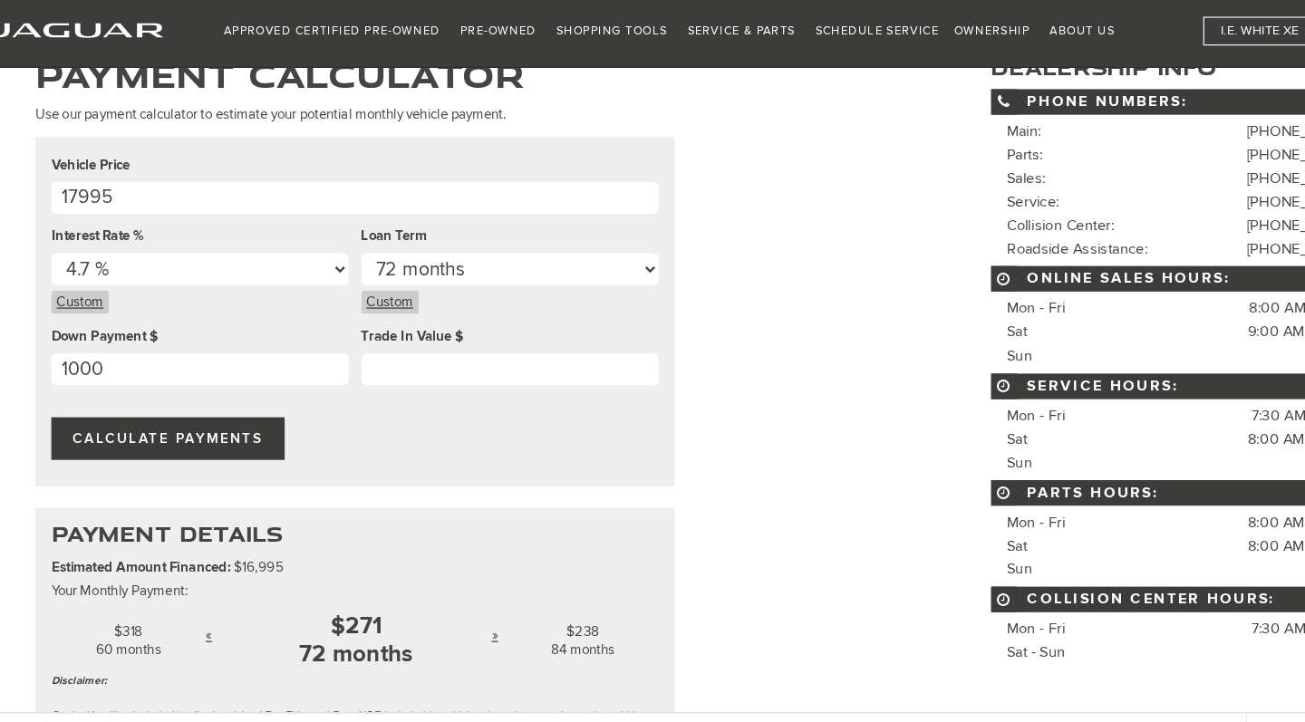
click at [103, 370] on input "1000" at bounding box center [217, 383] width 253 height 27
type input "1"
type input "2000"
click at [109, 435] on span "Calculate Payments" at bounding box center [190, 442] width 162 height 14
select select "7.1"
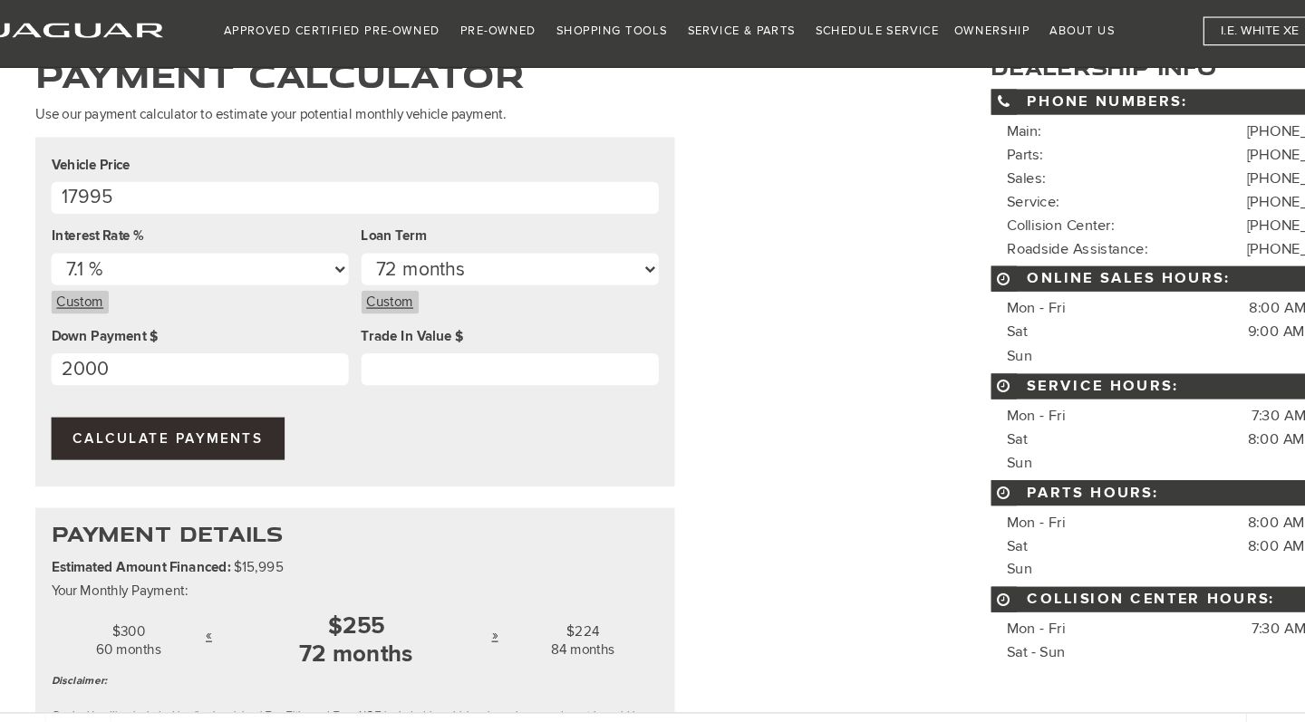
click at [132, 435] on span "Calculate Payments" at bounding box center [190, 442] width 162 height 14
click at [154, 435] on span "Calculate Payments" at bounding box center [190, 442] width 162 height 14
click at [123, 435] on span "Calculate Payments" at bounding box center [190, 442] width 162 height 14
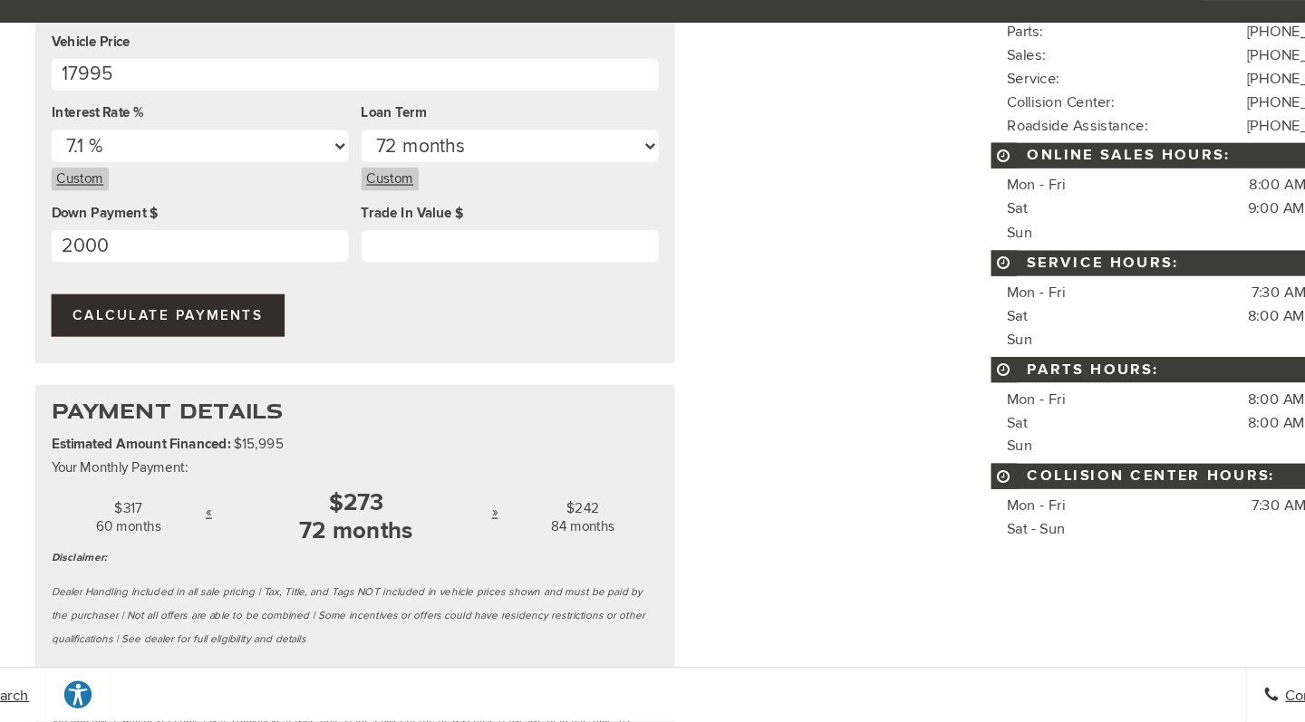
scroll to position [146, 0]
